Goal: Task Accomplishment & Management: Complete application form

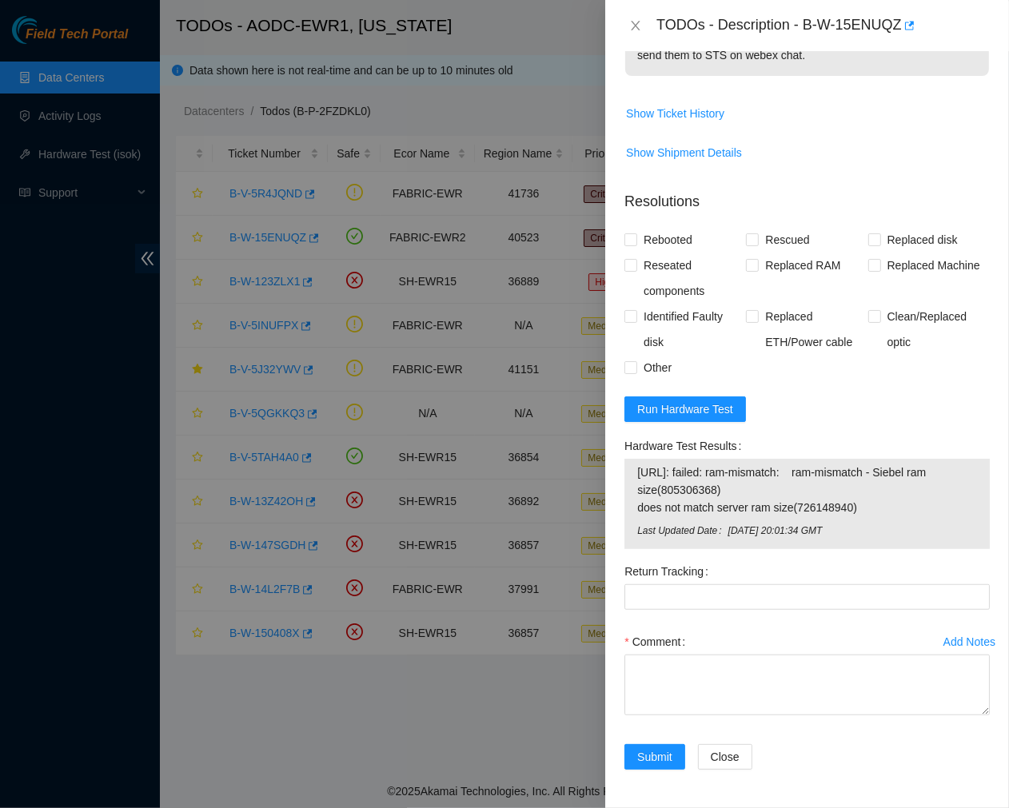
scroll to position [647, 0]
click at [630, 30] on icon "close" at bounding box center [635, 25] width 13 height 13
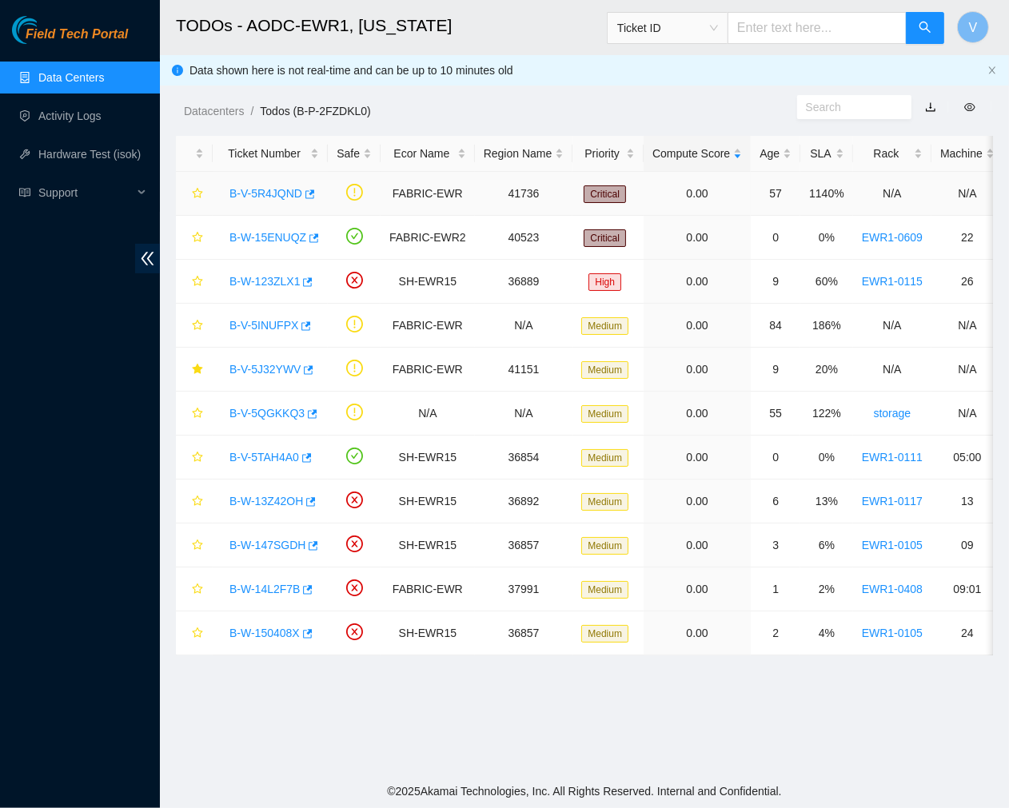
scroll to position [268, 0]
click at [274, 234] on link "B-W-15ENUQZ" at bounding box center [267, 237] width 77 height 13
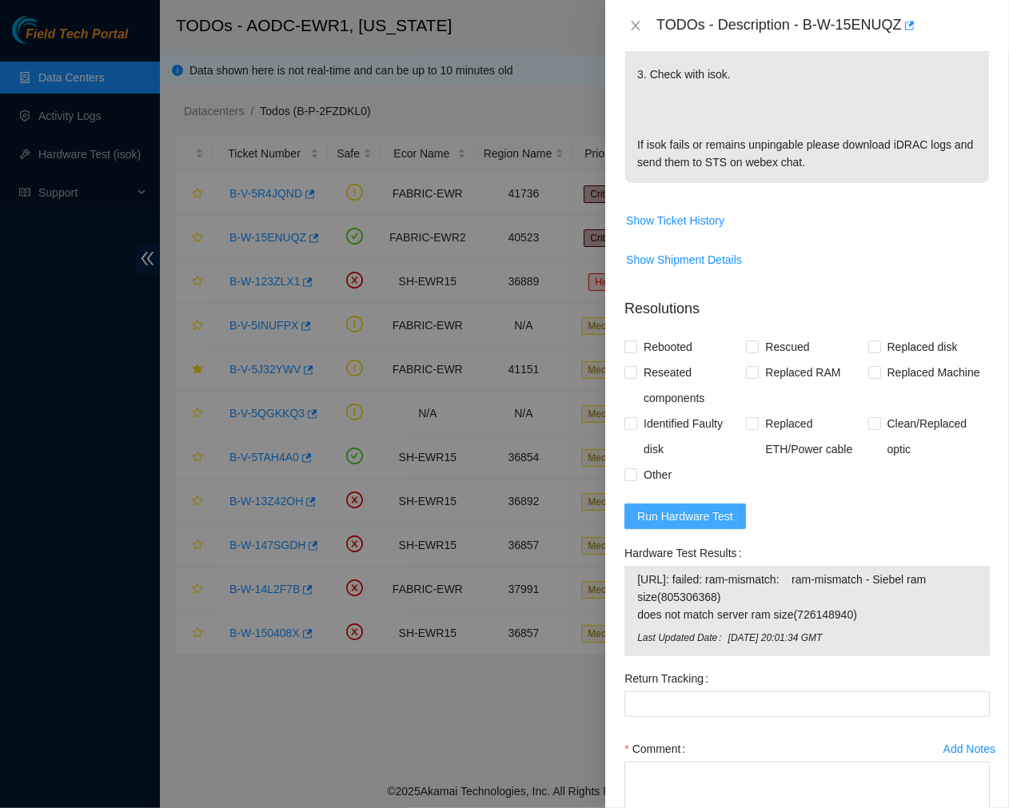
scroll to position [647, 0]
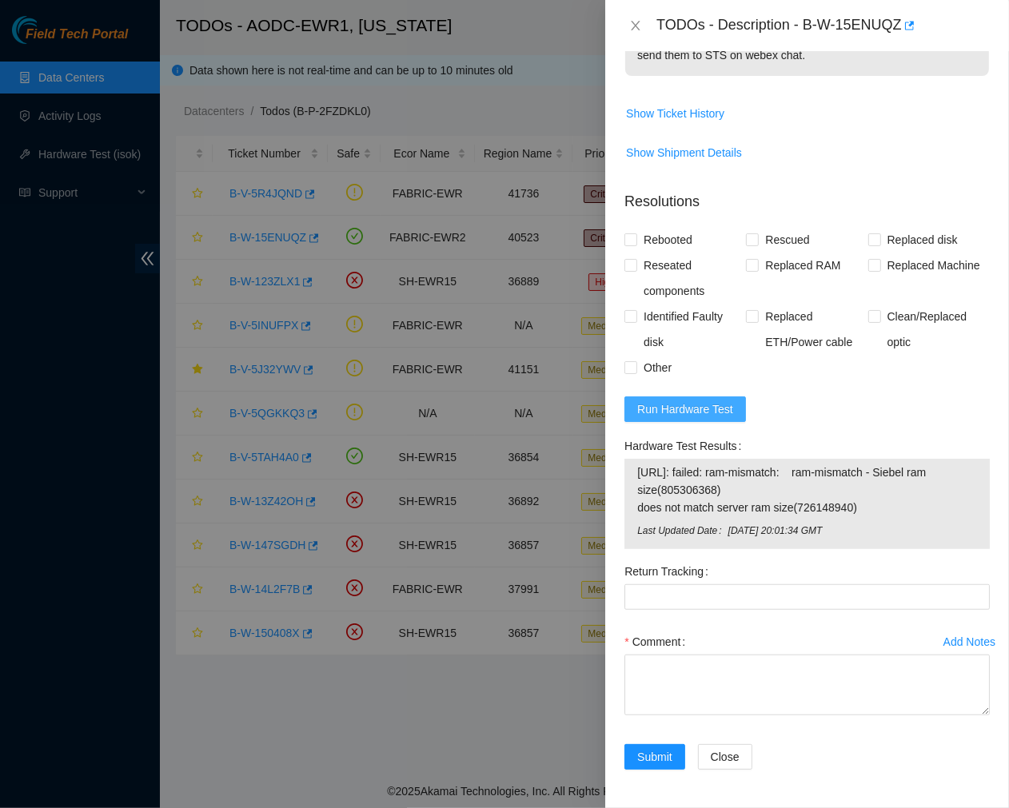
click at [675, 538] on span "Last Updated Date" at bounding box center [682, 530] width 90 height 15
click at [716, 416] on span "Run Hardware Test" at bounding box center [685, 409] width 96 height 18
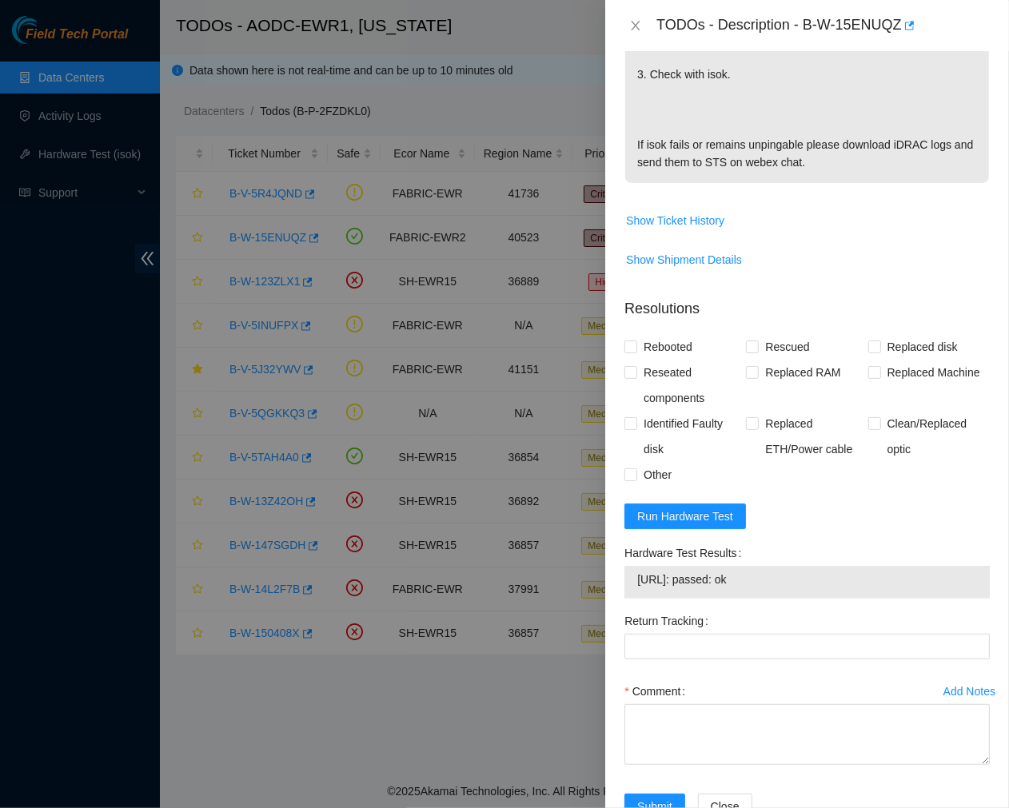
scroll to position [590, 0]
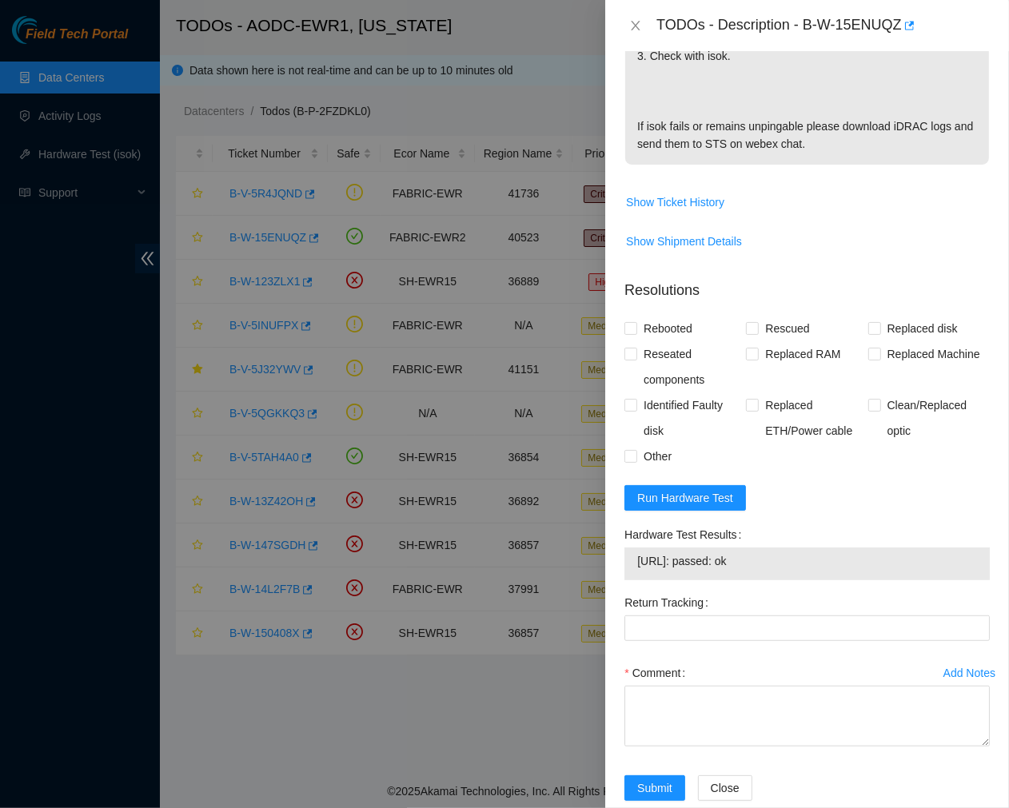
scroll to position [544, 0]
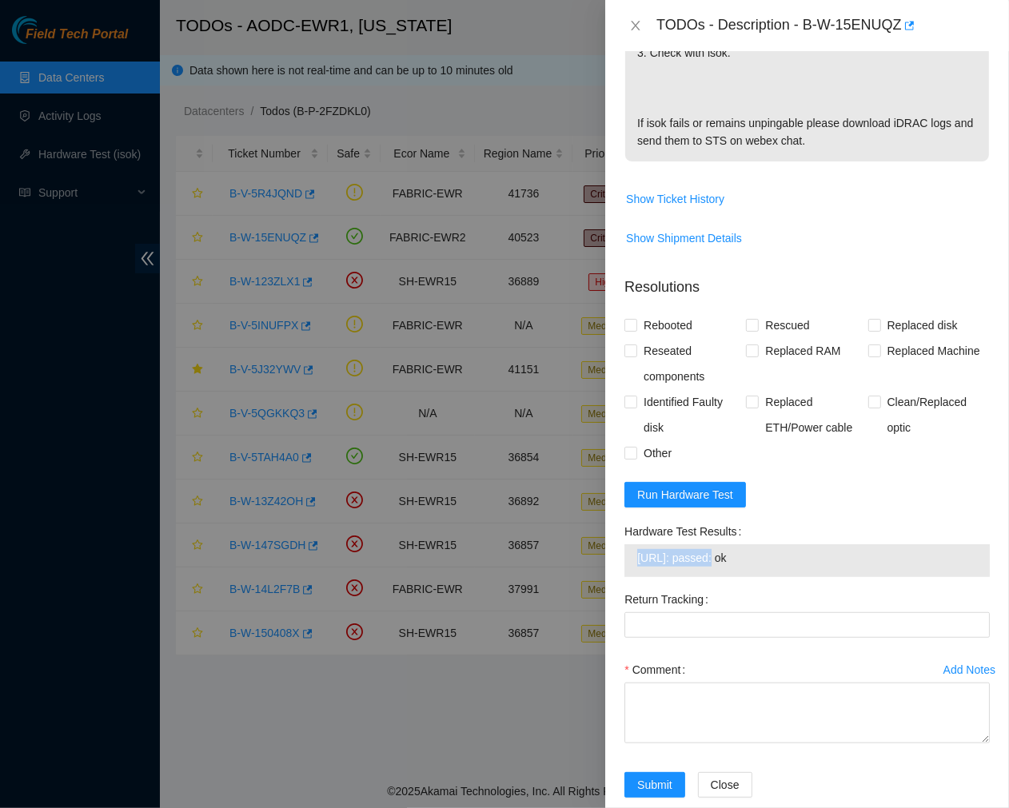
drag, startPoint x: 709, startPoint y: 575, endPoint x: 635, endPoint y: 578, distance: 74.4
click at [635, 577] on div "104.123.214.25: passed: ok" at bounding box center [806, 560] width 365 height 33
copy tbody "104.123.214.25"
click at [751, 332] on span at bounding box center [752, 325] width 13 height 13
click at [751, 330] on input "Rescued" at bounding box center [751, 324] width 11 height 11
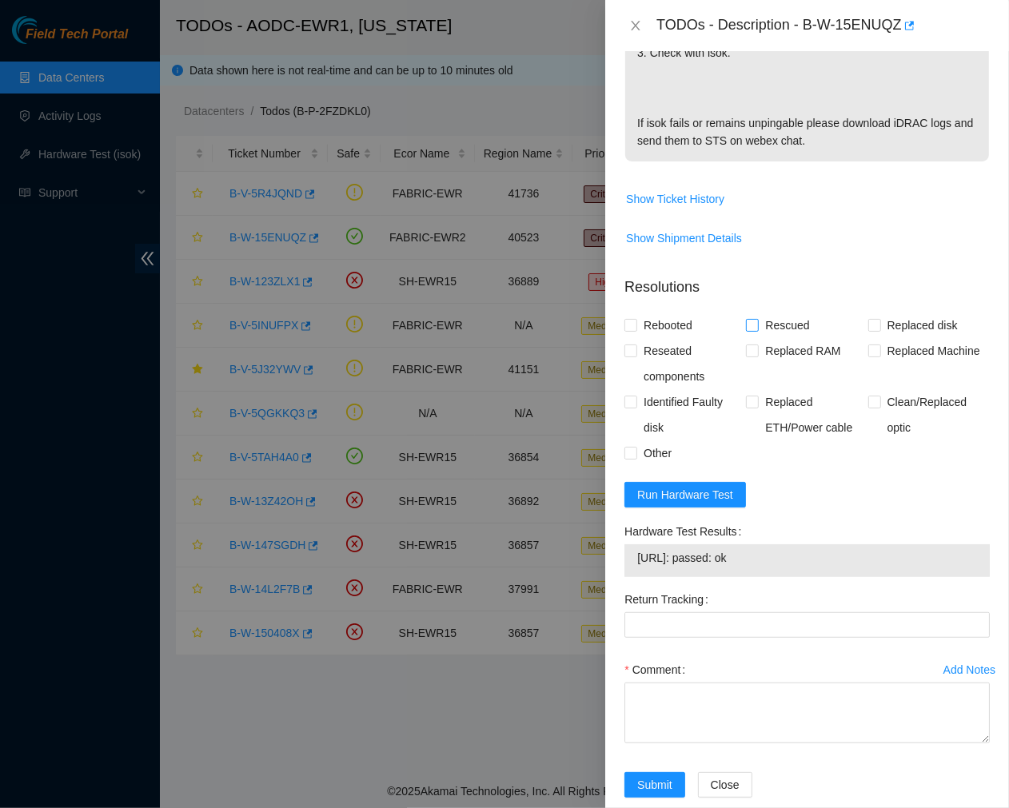
checkbox input "true"
click at [620, 347] on div "Problem Type Hardware Rack Number EWR1-0609 Machine Number 22 Serial Number 119…" at bounding box center [807, 429] width 404 height 757
click at [633, 334] on label "Rebooted" at bounding box center [661, 325] width 74 height 26
click at [633, 330] on input "Rebooted" at bounding box center [629, 324] width 11 height 11
checkbox input "true"
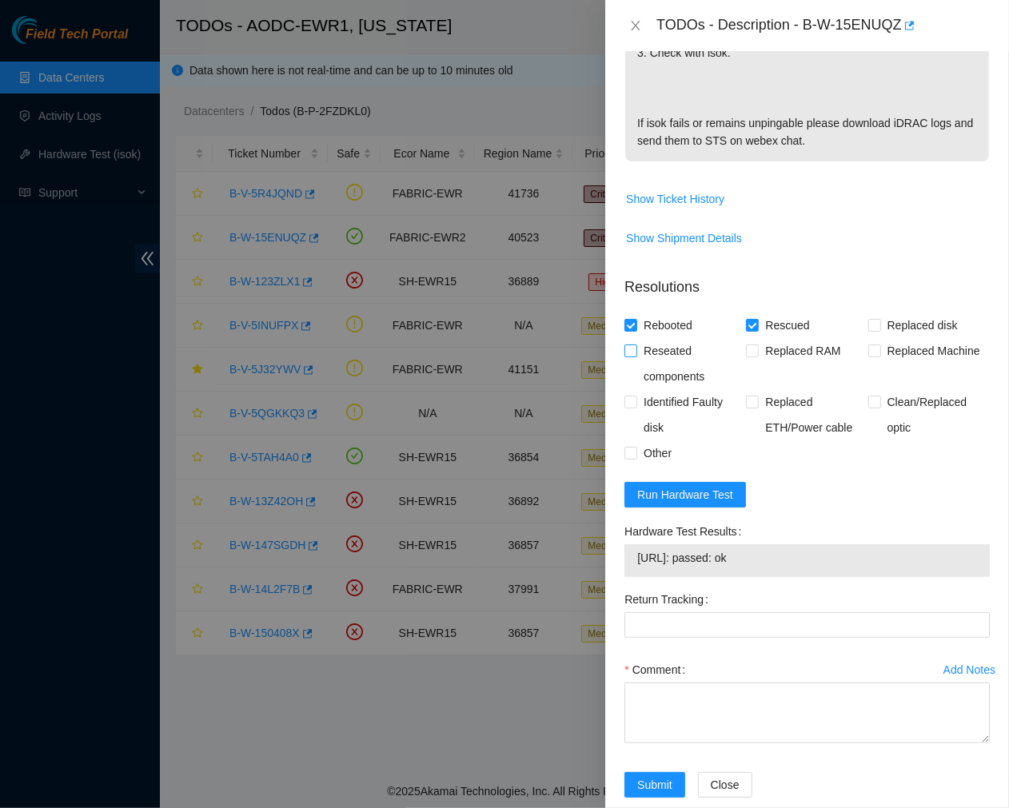
click at [634, 356] on input "Reseated components" at bounding box center [629, 349] width 11 height 11
checkbox input "true"
click at [631, 458] on input "Other" at bounding box center [629, 452] width 11 height 11
checkbox input "true"
click at [705, 736] on textarea "Comment" at bounding box center [806, 712] width 365 height 61
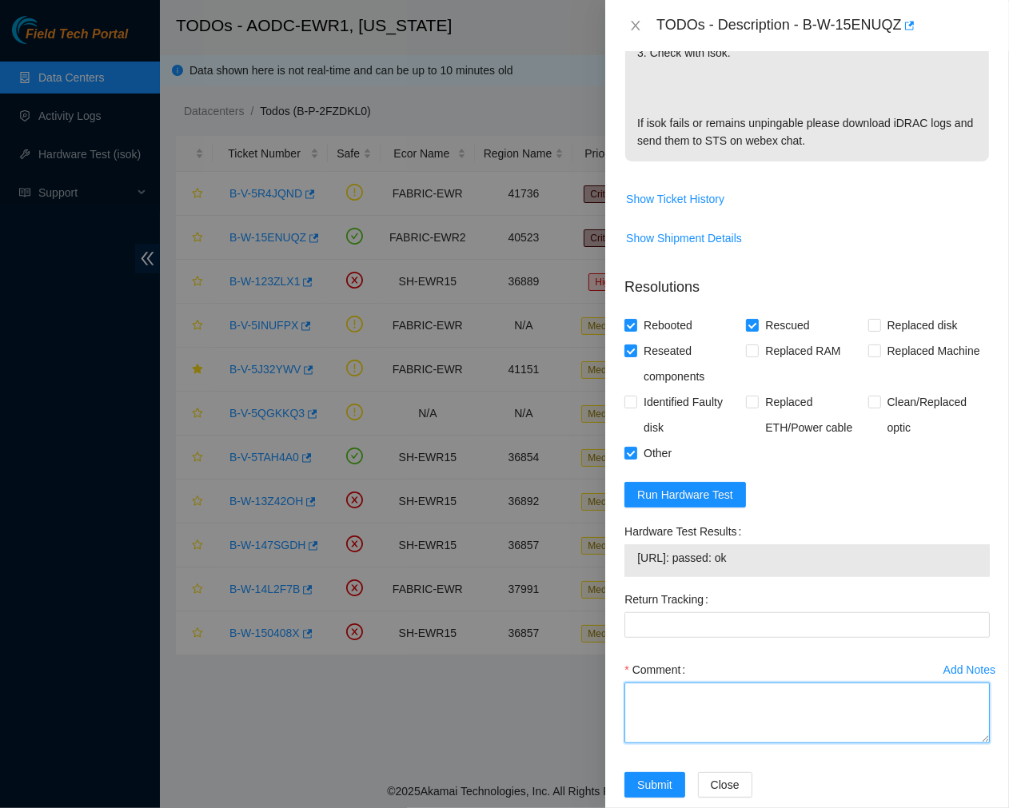
paste textarea "Ticket #: B-W-15ENUQZ - Ran hardware test: 104.123.214.25: failed: unpingable -…"
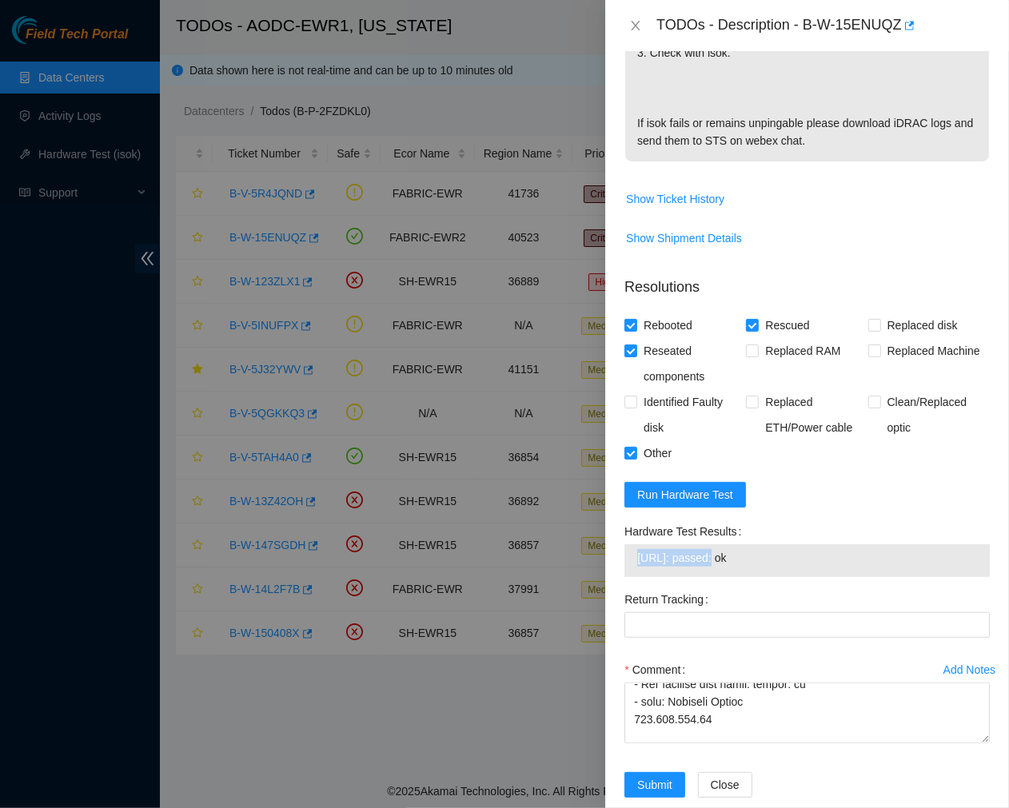
drag, startPoint x: 709, startPoint y: 573, endPoint x: 622, endPoint y: 575, distance: 87.1
click at [622, 575] on div "Hardware Test Results 104.123.214.25: passed: ok" at bounding box center [807, 553] width 378 height 68
copy tbody "104.123.214.25"
click at [748, 638] on Tracking "Return Tracking" at bounding box center [806, 625] width 365 height 26
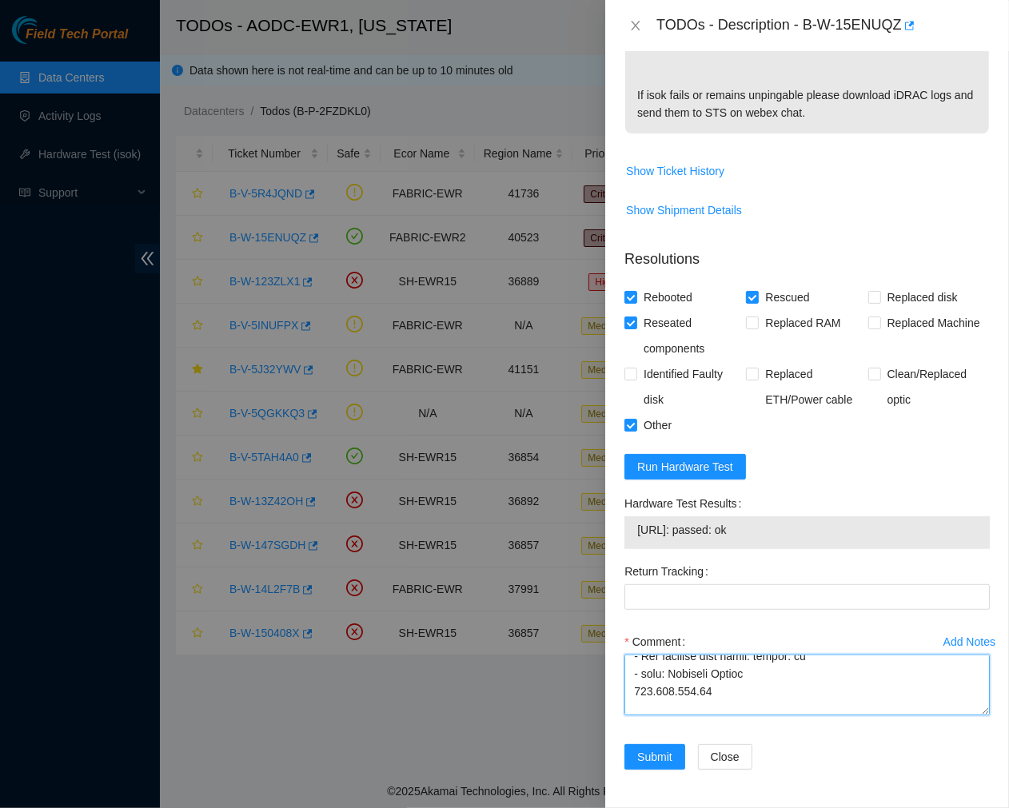
click at [899, 691] on textarea "Comment" at bounding box center [806, 684] width 365 height 61
click at [760, 690] on textarea "Comment" at bounding box center [806, 684] width 365 height 61
click at [873, 693] on textarea "Comment" at bounding box center [806, 684] width 365 height 61
type textarea "Ticket #: B-W-15ENUQZ - Ran hardware test: 104.123.214.25: failed: unpingable -…"
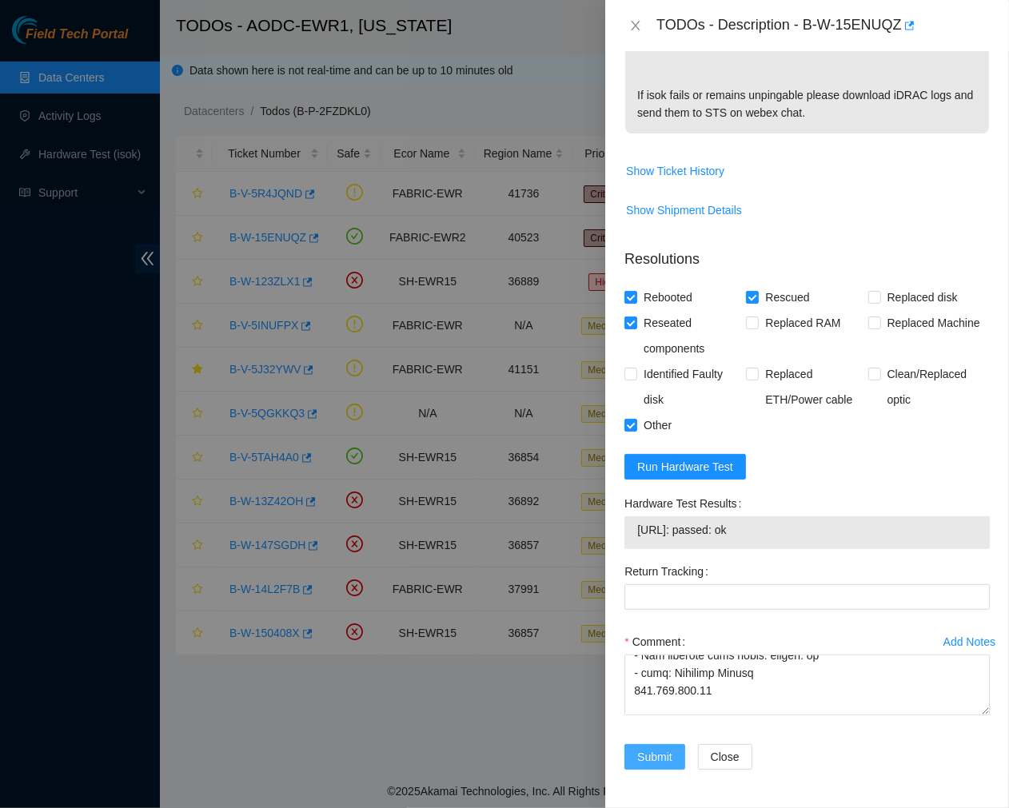
click at [656, 757] on span "Submit" at bounding box center [654, 757] width 35 height 18
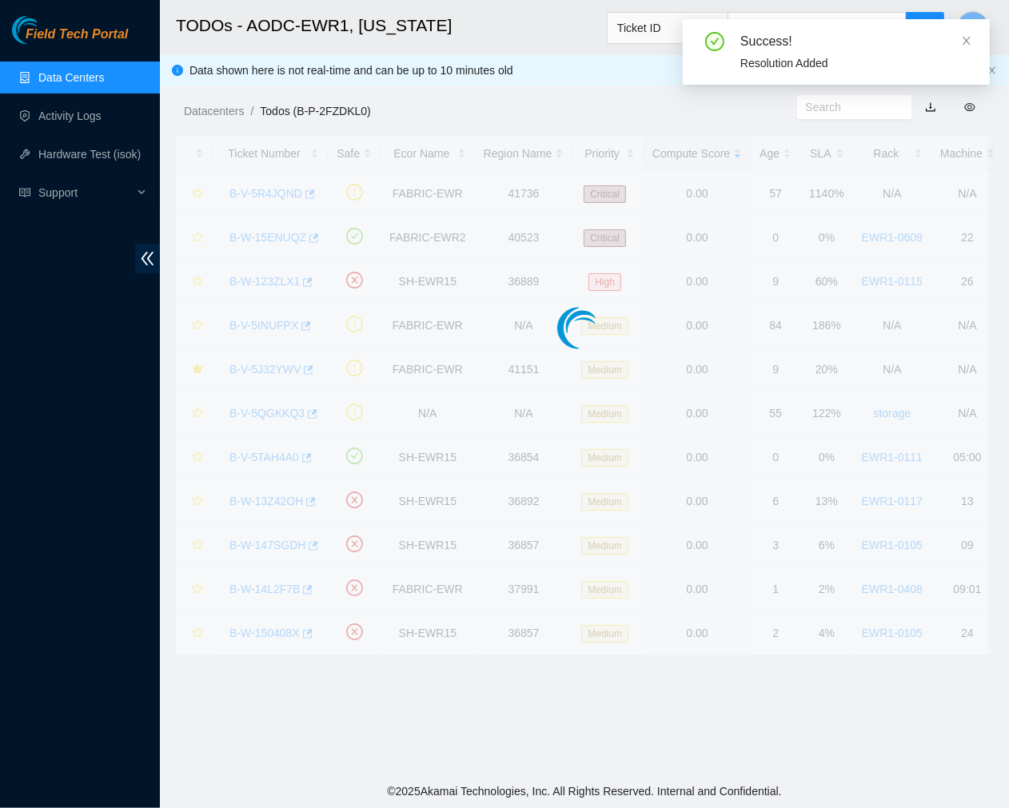
scroll to position [268, 0]
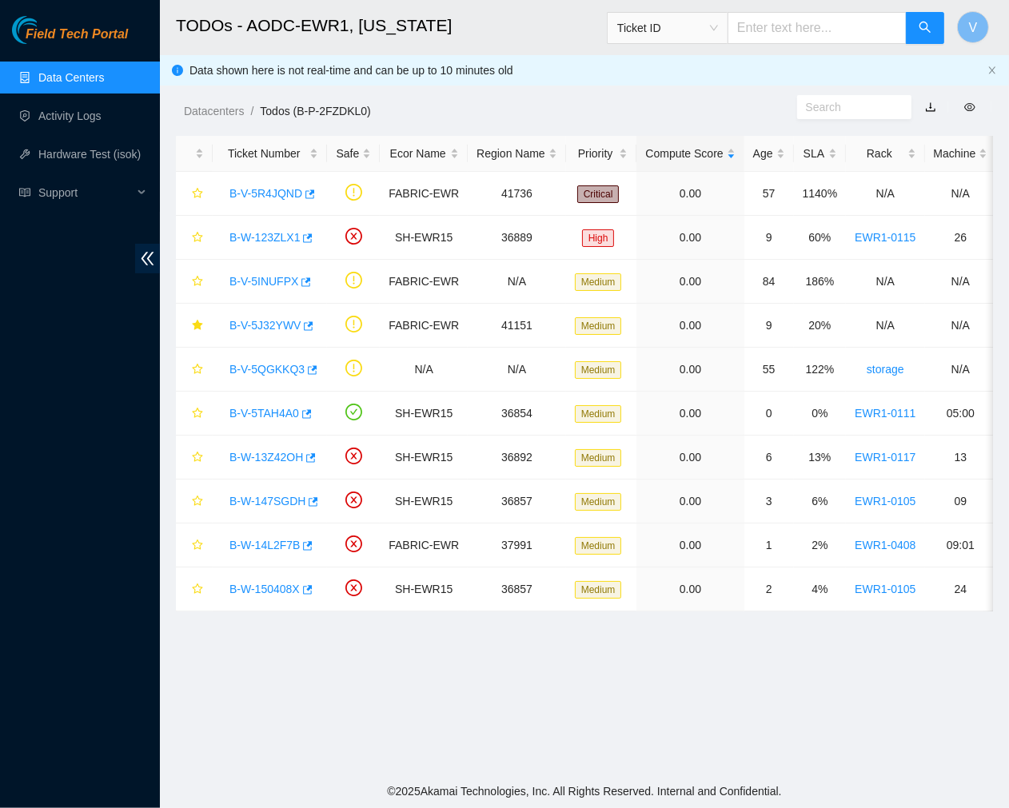
click at [467, 714] on main "TODOs - AODC-EWR1, New Jersey Ticket ID V Data shown here is not real-time and …" at bounding box center [584, 387] width 849 height 774
click at [650, 74] on div "Datacenters / Todos (B-P-2FZDKL0) /" at bounding box center [478, 75] width 637 height 90
click at [269, 407] on link "B-V-5TAH4A0" at bounding box center [264, 413] width 70 height 13
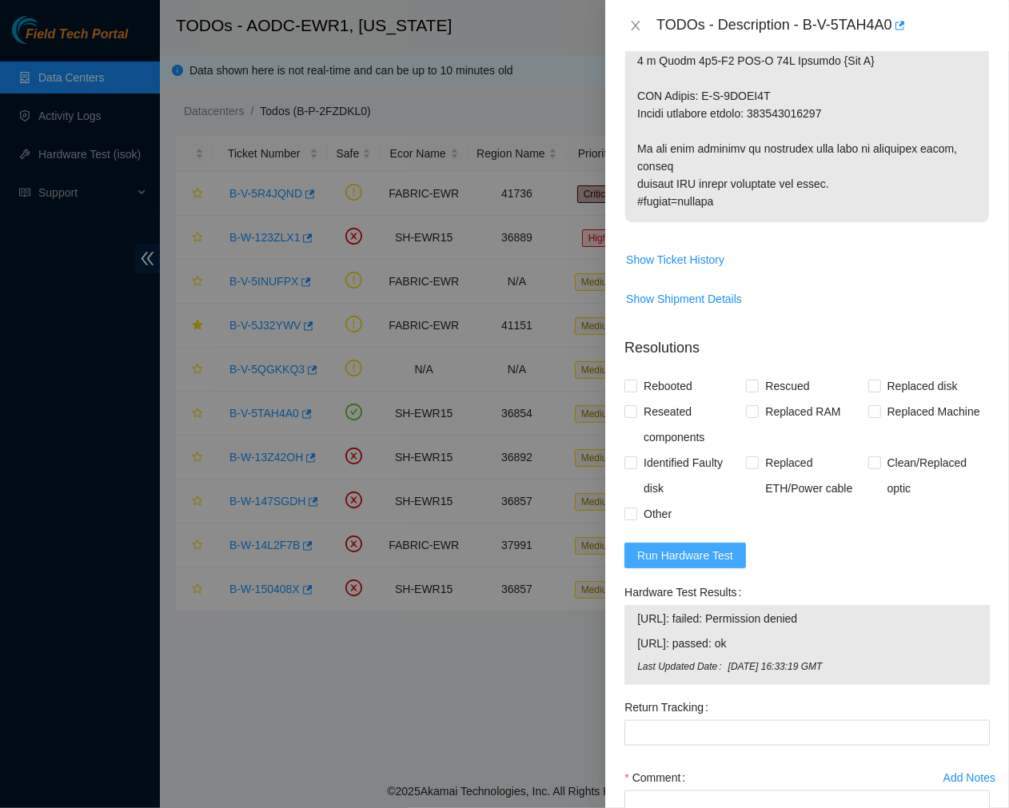
scroll to position [1287, 0]
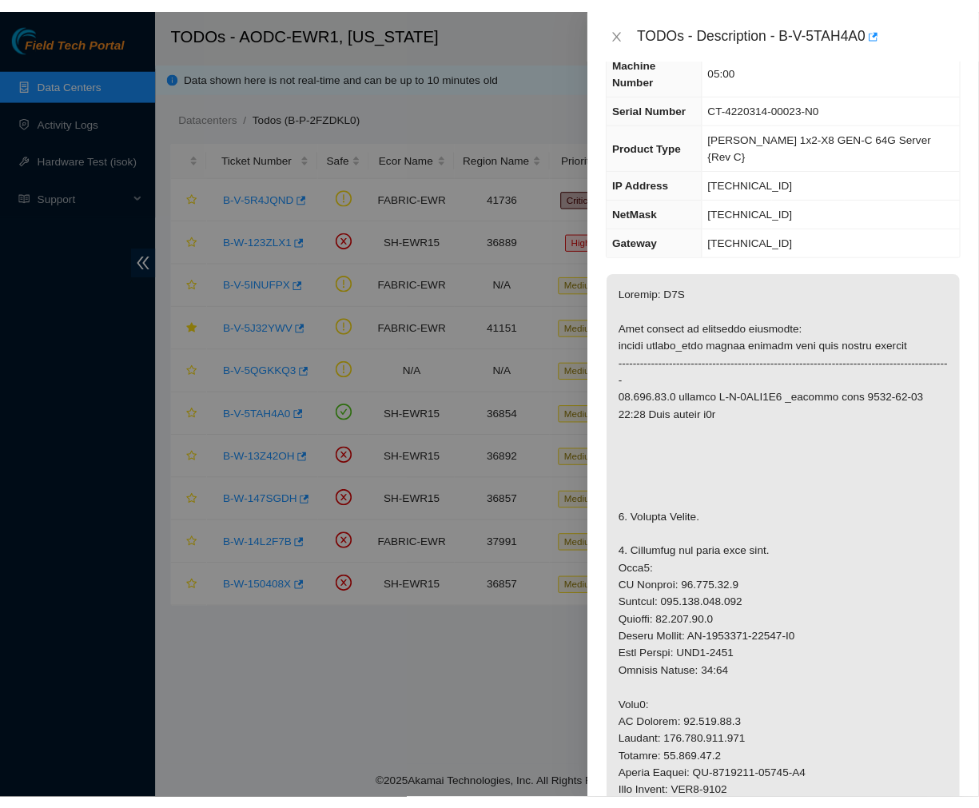
scroll to position [0, 0]
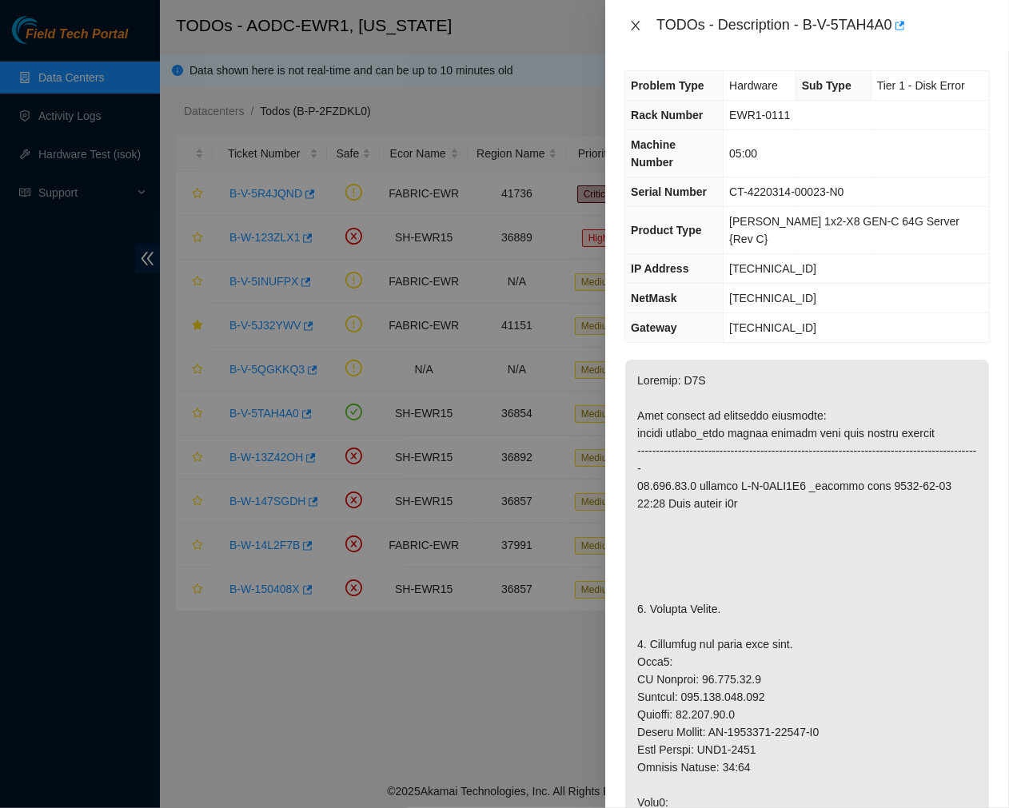
click at [635, 25] on icon "close" at bounding box center [635, 26] width 9 height 10
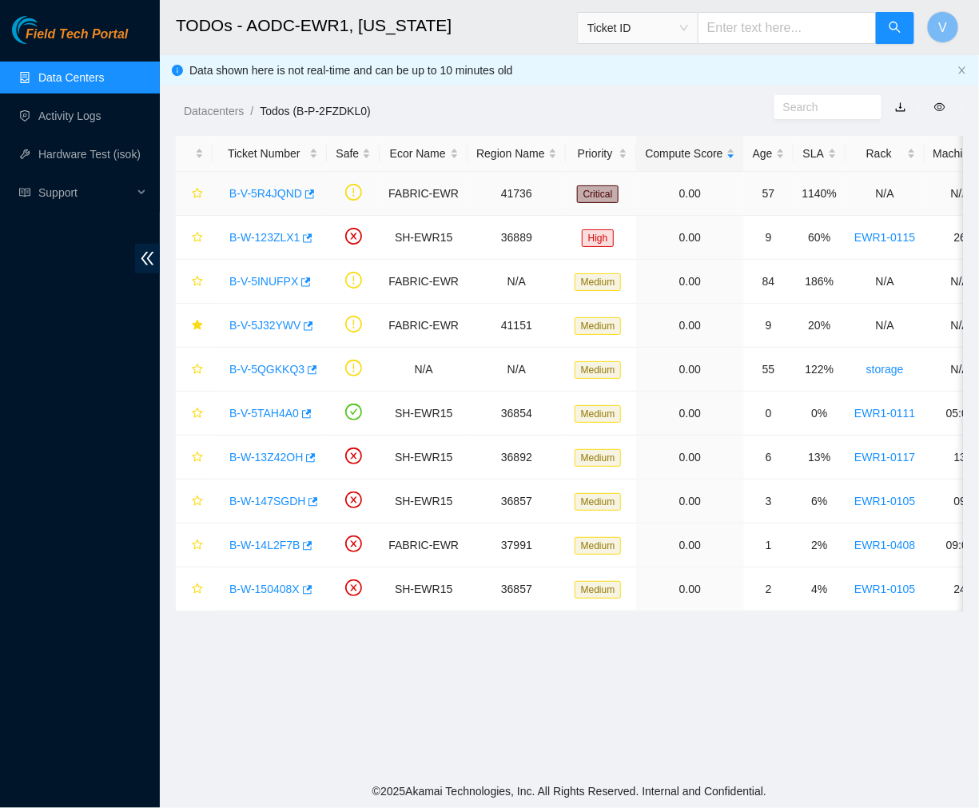
click at [258, 192] on link "B-V-5R4JQND" at bounding box center [265, 193] width 73 height 13
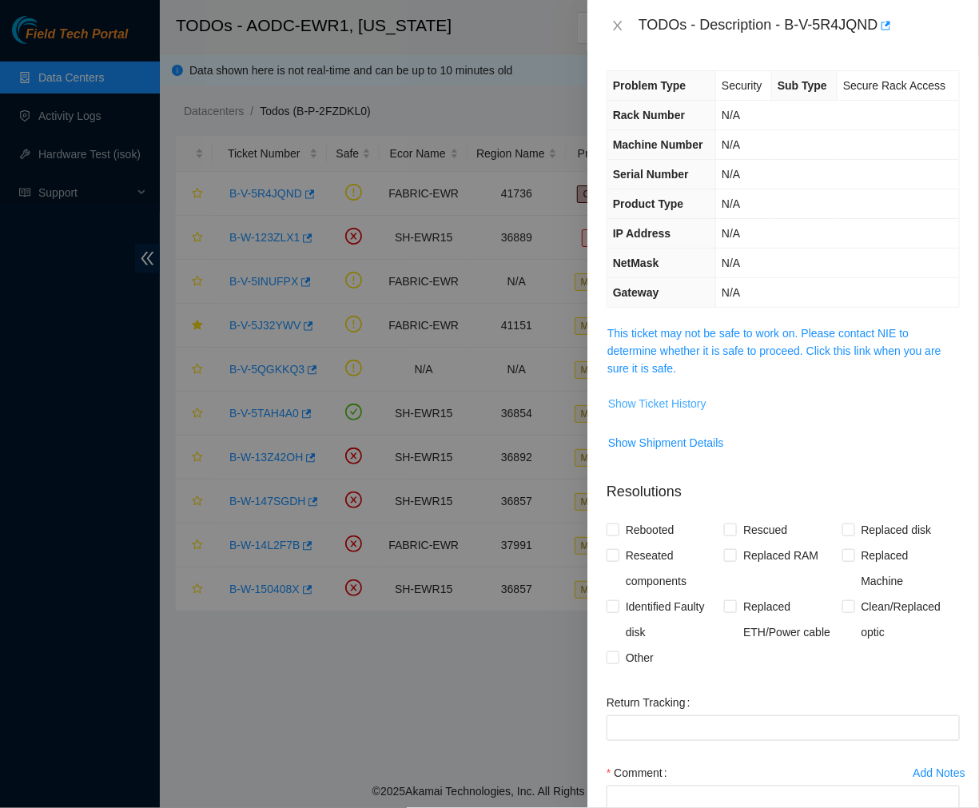
click at [646, 403] on span "Show Ticket History" at bounding box center [657, 404] width 98 height 18
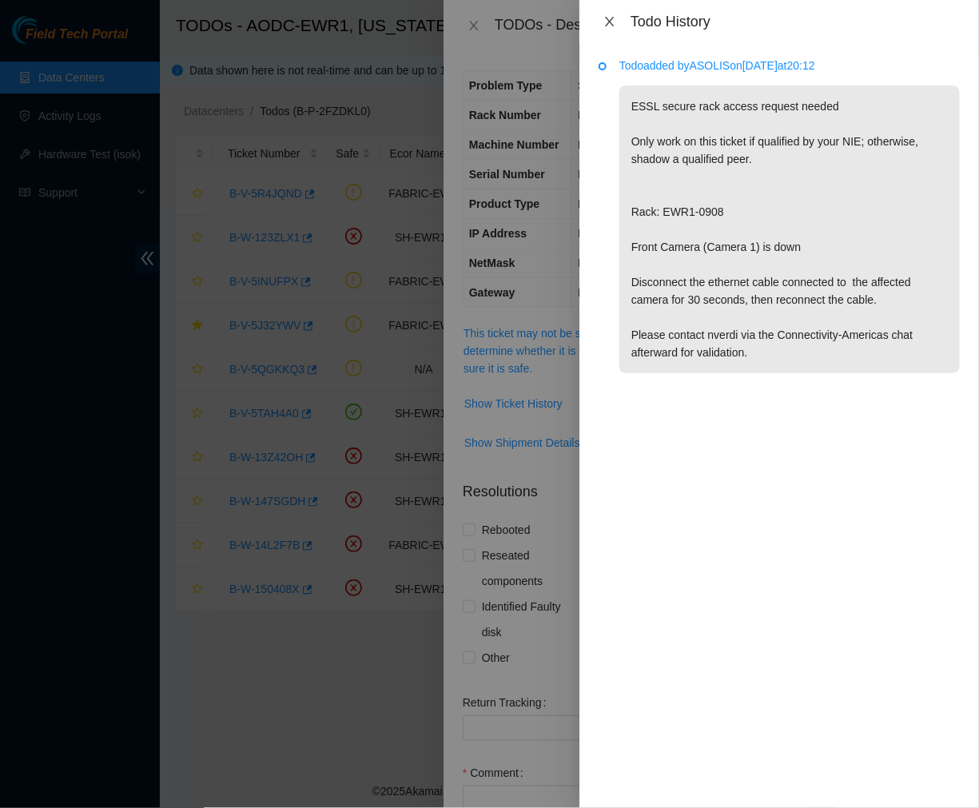
click at [610, 15] on icon "close" at bounding box center [609, 21] width 13 height 13
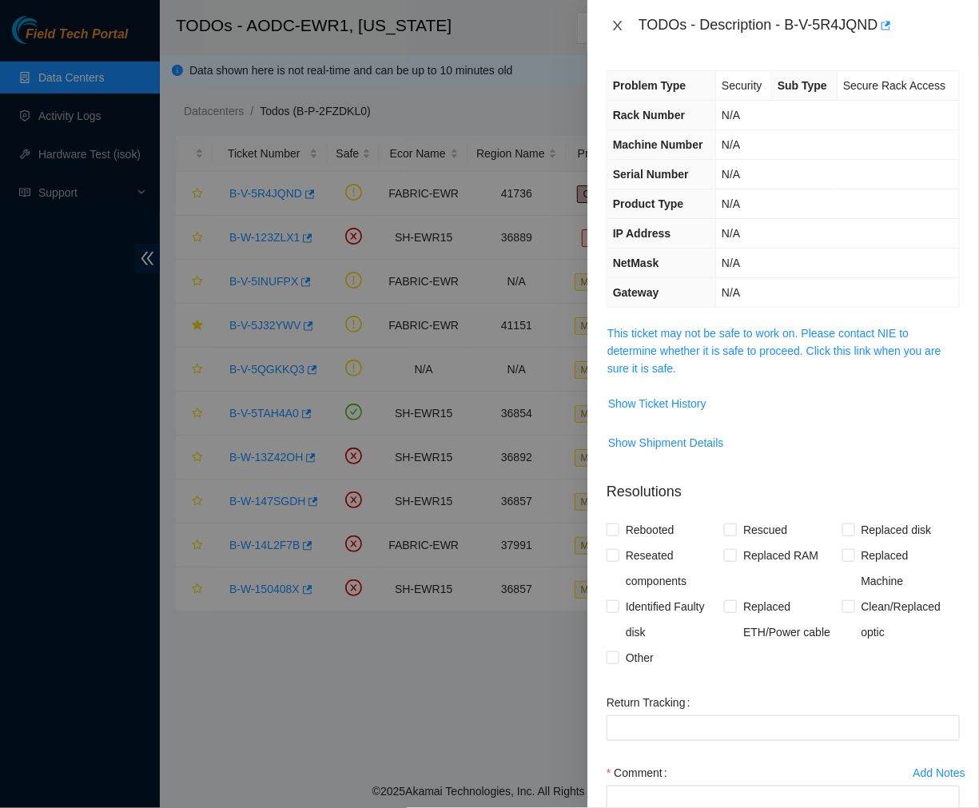
click at [616, 22] on icon "close" at bounding box center [617, 26] width 9 height 10
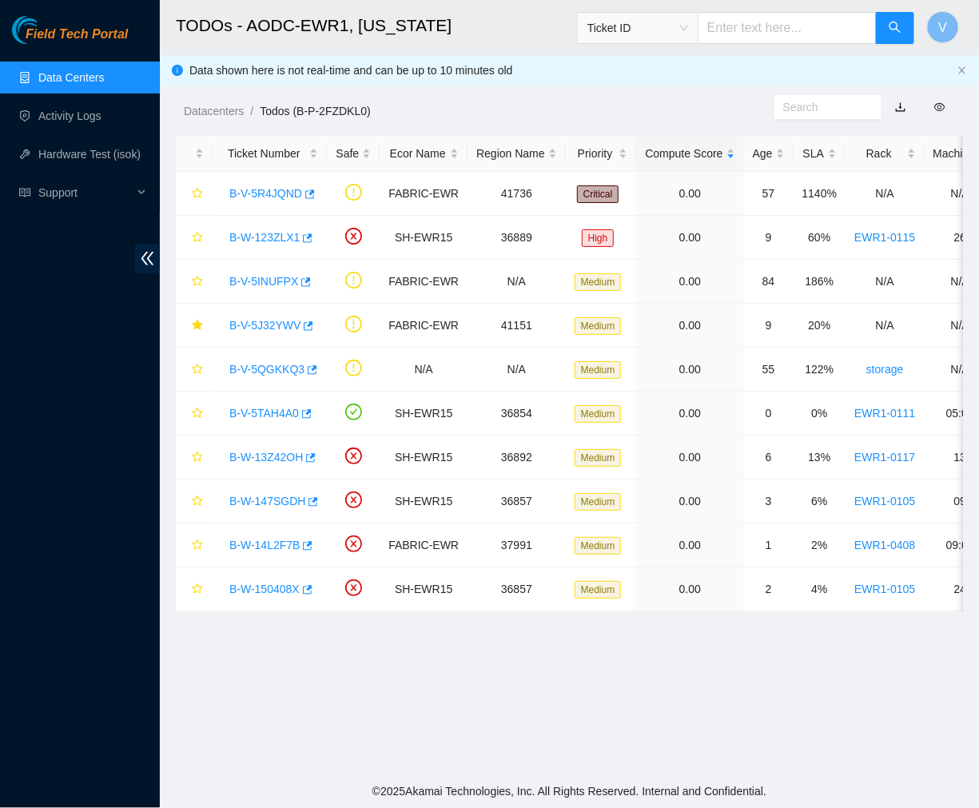
click at [497, 702] on main "TODOs - AODC-EWR1, New Jersey Ticket ID V Data shown here is not real-time and …" at bounding box center [569, 387] width 819 height 774
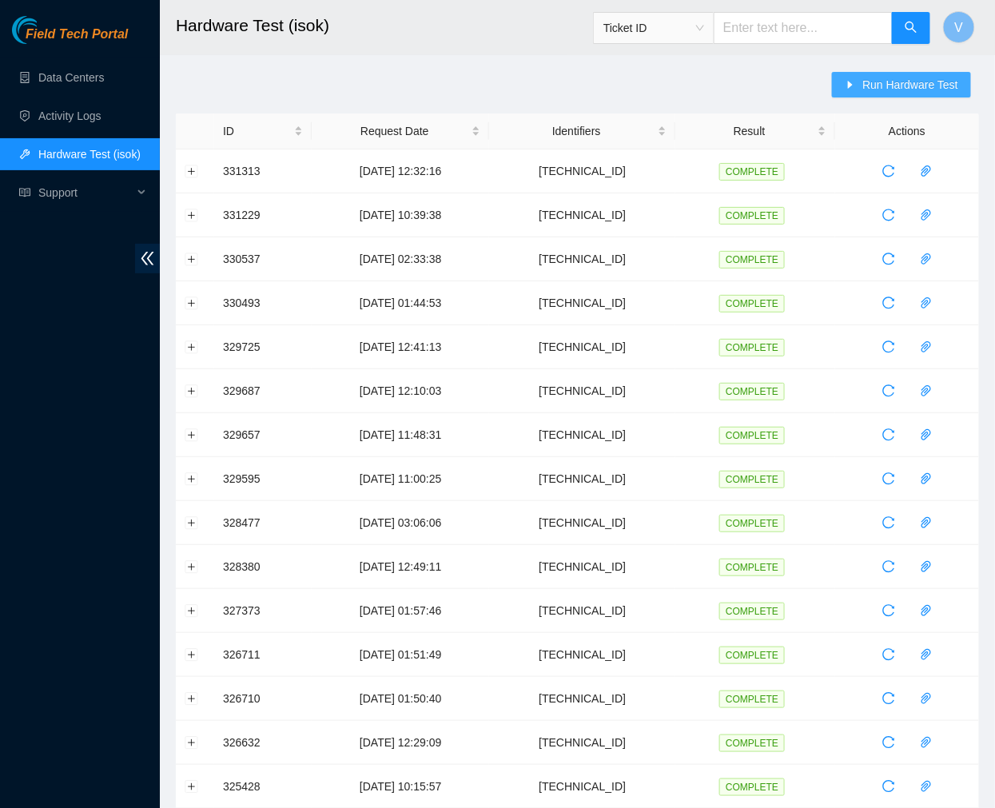
click at [872, 80] on span "Run Hardware Test" at bounding box center [910, 85] width 96 height 18
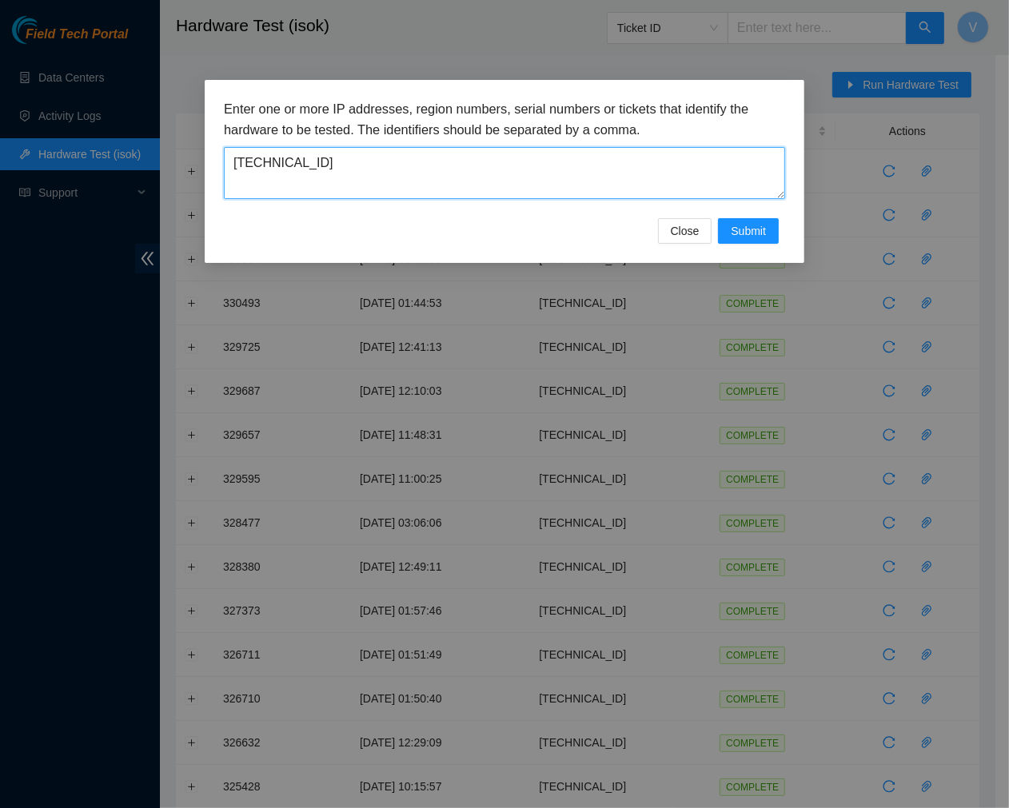
drag, startPoint x: 428, startPoint y: 162, endPoint x: 82, endPoint y: 134, distance: 347.2
click at [82, 134] on div "Enter one or more IP addresses, region numbers, serial numbers or tickets that …" at bounding box center [504, 404] width 1009 height 808
paste textarea "104.123.214.25"
type textarea "104.123.214.25"
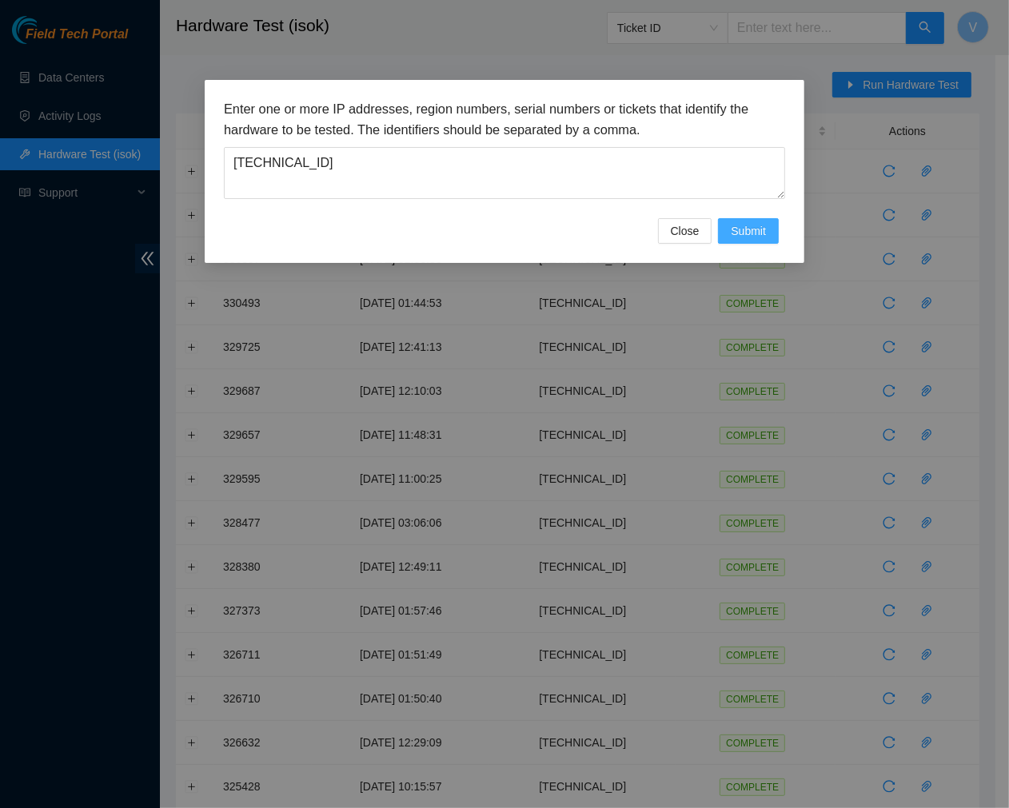
click at [748, 232] on span "Submit" at bounding box center [747, 231] width 35 height 18
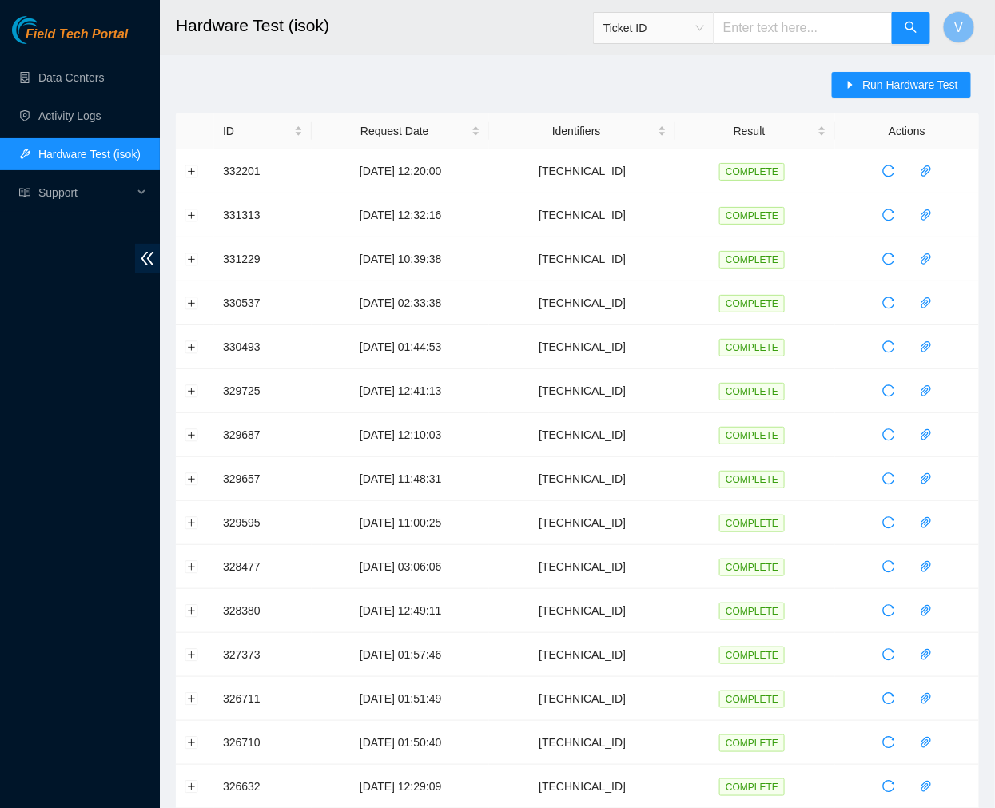
click at [549, 51] on header "Hardware Test (isok) Ticket ID V" at bounding box center [657, 27] width 995 height 55
